Goal: Find specific page/section: Find specific page/section

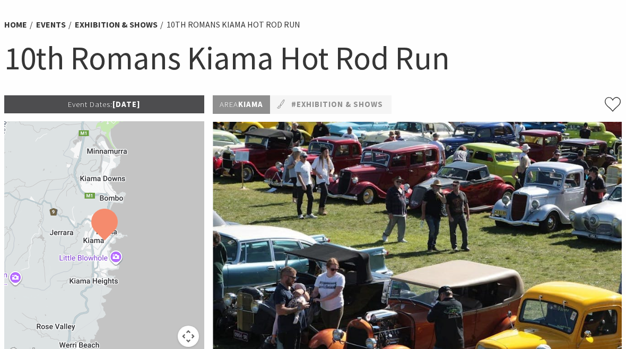
scroll to position [73, 0]
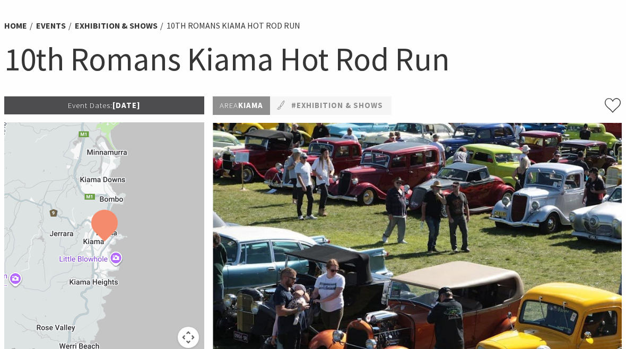
click at [347, 104] on link "#Exhibition & Shows" at bounding box center [337, 105] width 92 height 13
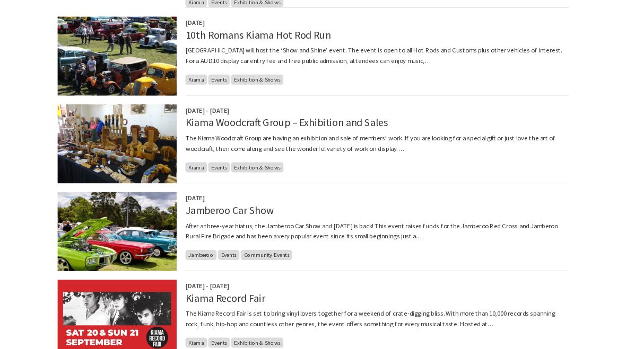
scroll to position [478, 0]
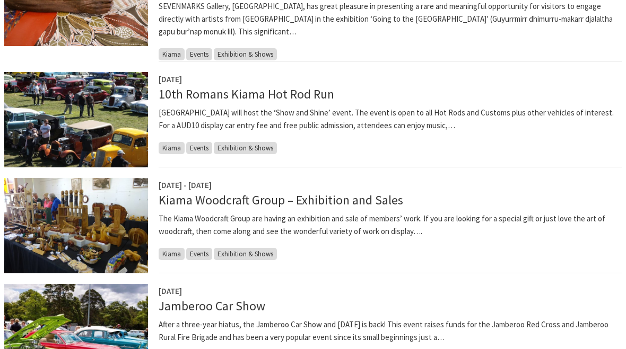
click at [216, 96] on link "10th Romans Kiama Hot Rod Run" at bounding box center [247, 93] width 176 height 15
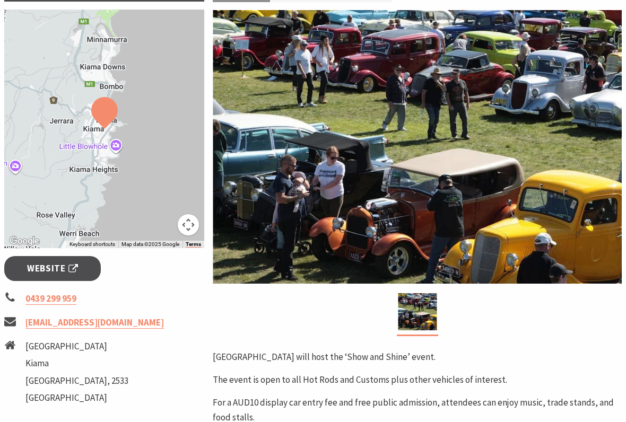
scroll to position [187, 0]
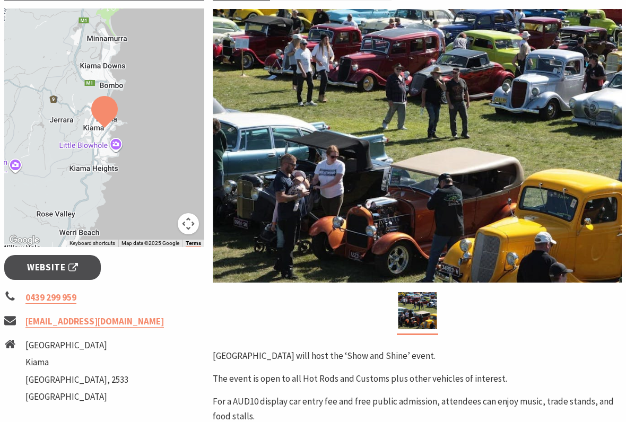
click at [87, 274] on link "Website" at bounding box center [52, 267] width 97 height 25
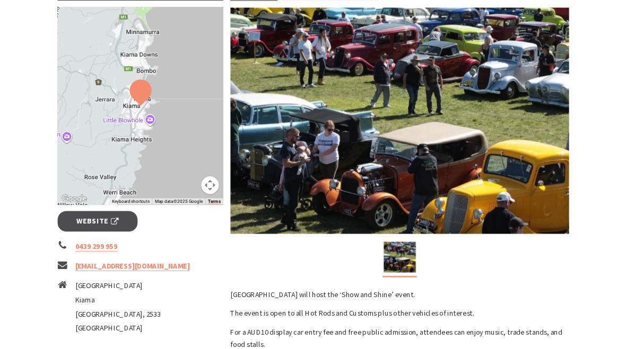
scroll to position [217, 0]
